Goal: Task Accomplishment & Management: Use online tool/utility

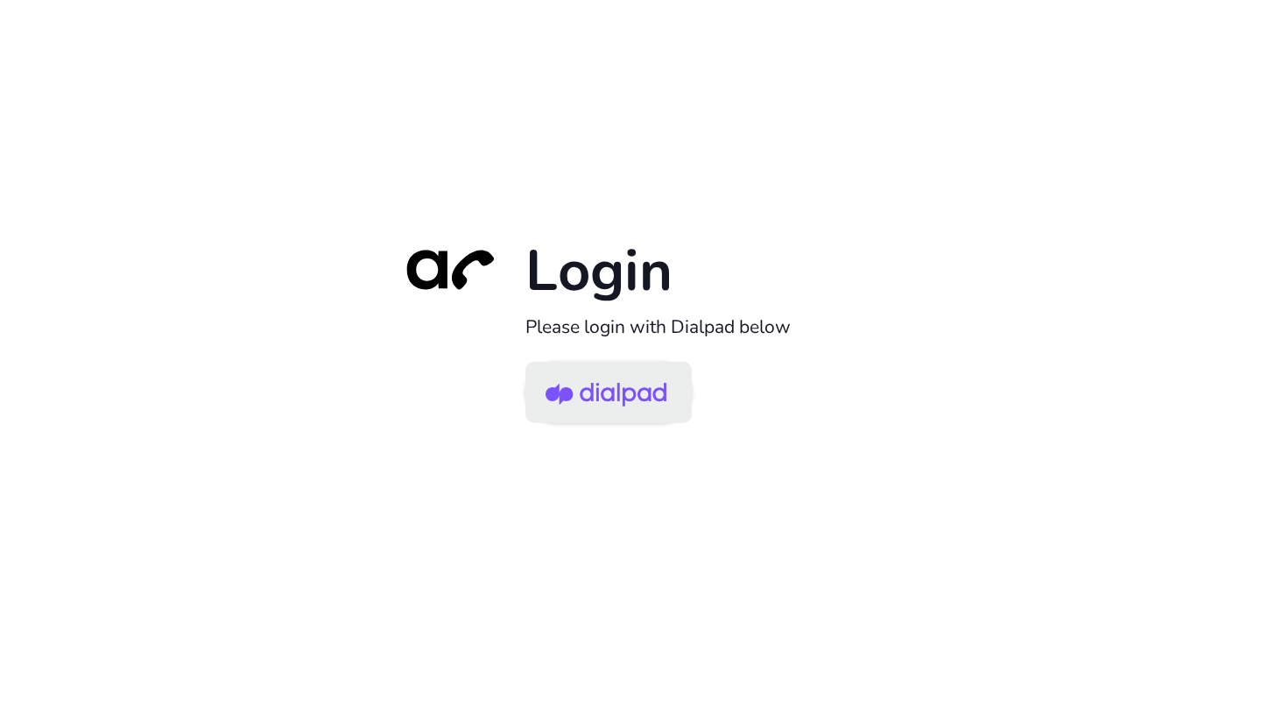
click at [610, 389] on img at bounding box center [606, 393] width 121 height 57
click at [609, 380] on img at bounding box center [606, 393] width 121 height 57
click at [586, 407] on img at bounding box center [606, 393] width 121 height 57
drag, startPoint x: 614, startPoint y: 405, endPoint x: 618, endPoint y: 394, distance: 11.4
click at [615, 405] on img at bounding box center [606, 393] width 121 height 57
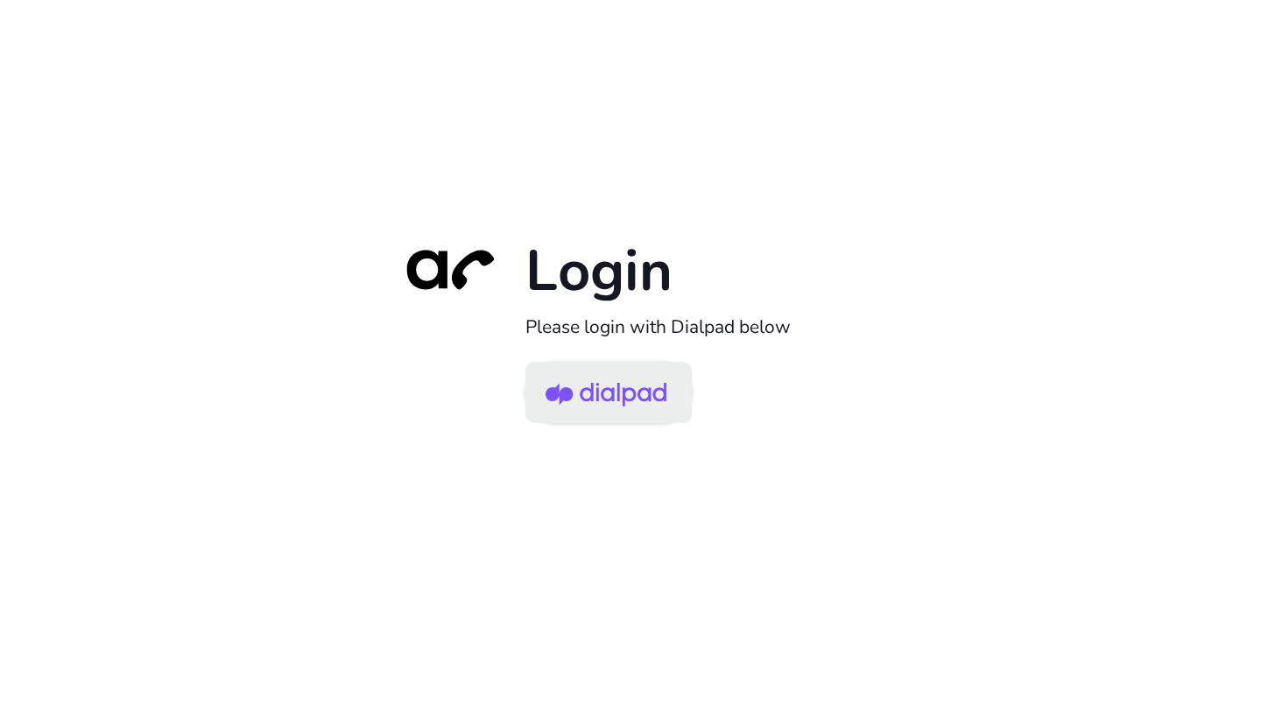
click at [641, 412] on img at bounding box center [606, 393] width 121 height 57
click at [646, 378] on img at bounding box center [606, 393] width 121 height 57
click at [625, 392] on img at bounding box center [606, 393] width 121 height 57
click at [630, 372] on img at bounding box center [606, 393] width 121 height 57
click at [667, 379] on link at bounding box center [609, 392] width 166 height 61
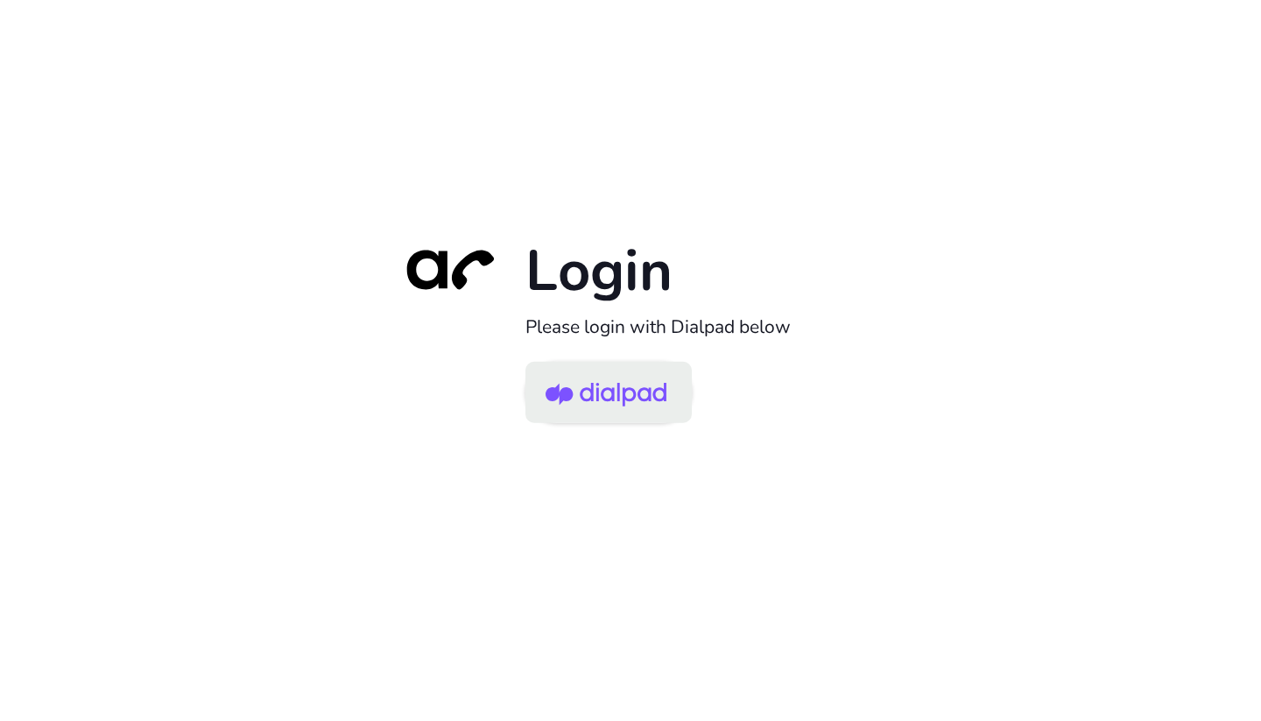
click at [648, 375] on img at bounding box center [606, 393] width 121 height 57
click at [645, 384] on img at bounding box center [606, 393] width 121 height 57
click at [597, 388] on img at bounding box center [606, 393] width 121 height 57
click at [622, 377] on img at bounding box center [606, 393] width 121 height 57
click at [602, 388] on img at bounding box center [606, 393] width 121 height 57
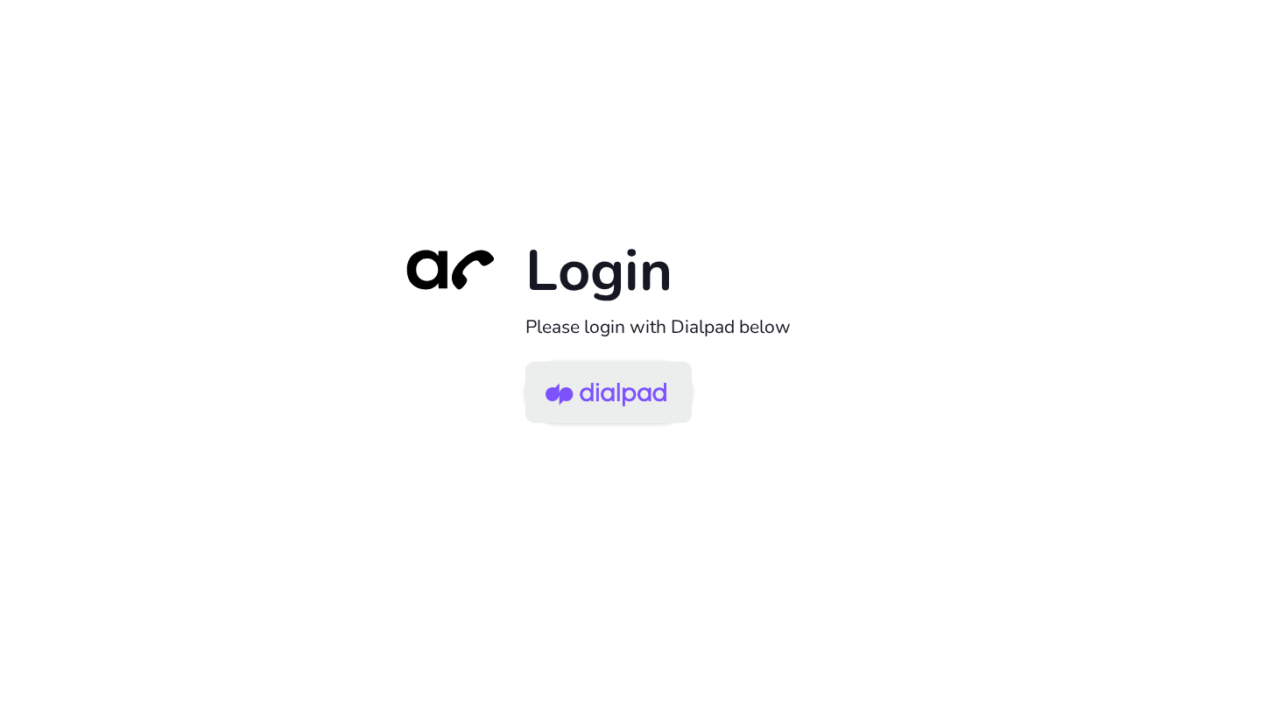
click at [589, 381] on img at bounding box center [606, 393] width 121 height 57
